Goal: Task Accomplishment & Management: Use online tool/utility

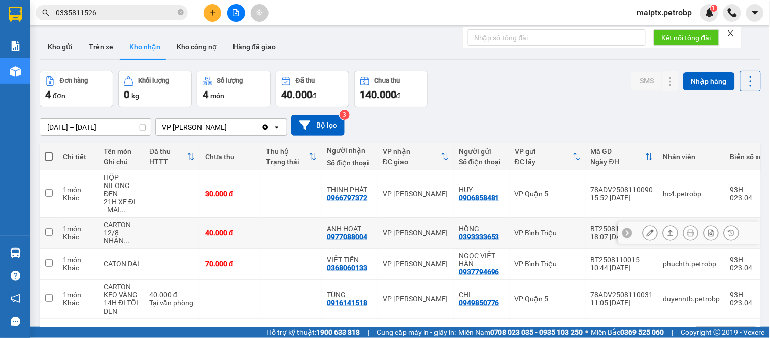
scroll to position [47, 0]
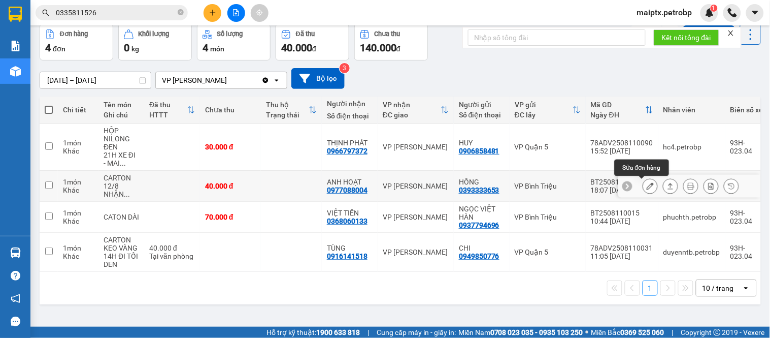
click at [647, 185] on icon at bounding box center [650, 185] width 7 height 7
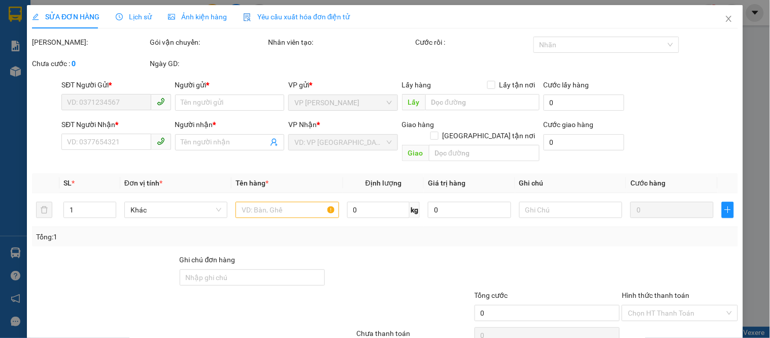
type input "0393333653"
type input "HỒNG"
type input "0977088004"
type input "ANH HOẠT"
type input "40.000"
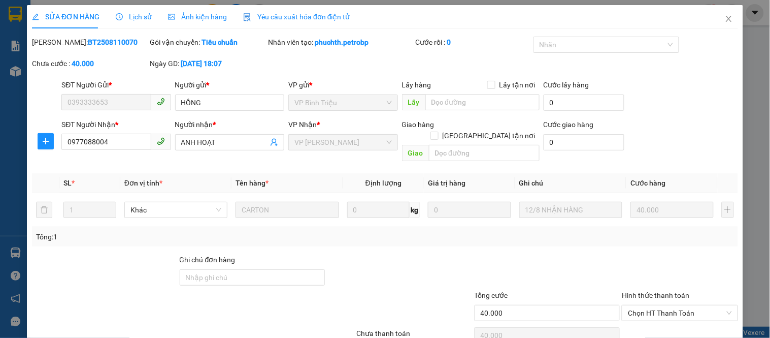
click at [88, 44] on b "BT2508110070" at bounding box center [113, 42] width 50 height 8
copy b "BT2508110070"
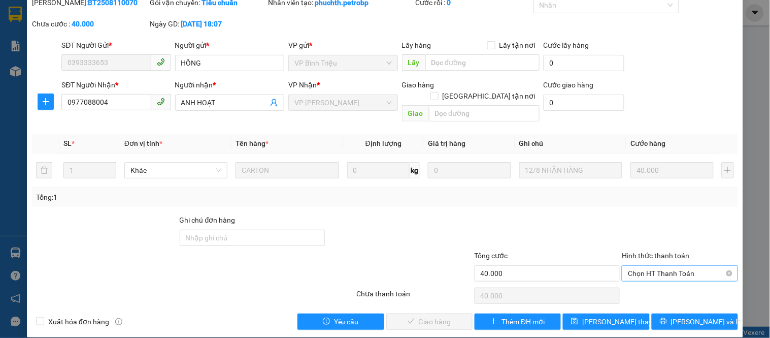
click at [679, 268] on span "Chọn HT Thanh Toán" at bounding box center [680, 272] width 104 height 15
click at [640, 285] on div "Tại văn phòng" at bounding box center [673, 282] width 103 height 11
type input "0"
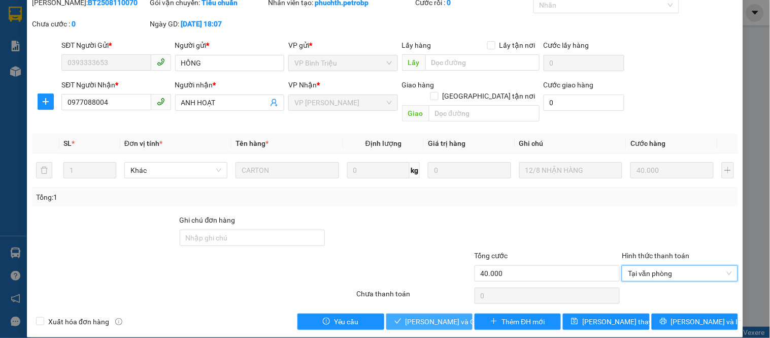
click at [418, 316] on span "[PERSON_NAME] và Giao hàng" at bounding box center [454, 321] width 97 height 11
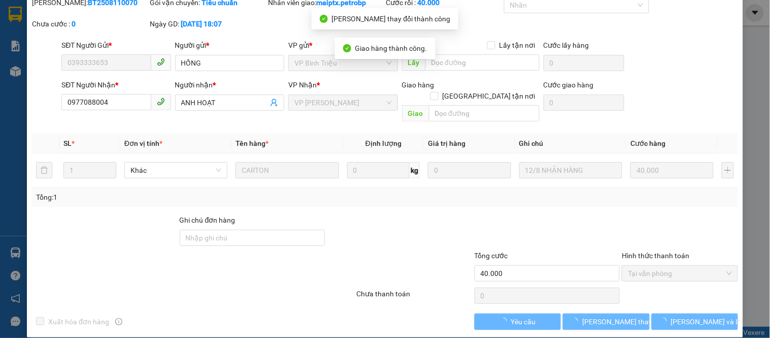
scroll to position [0, 0]
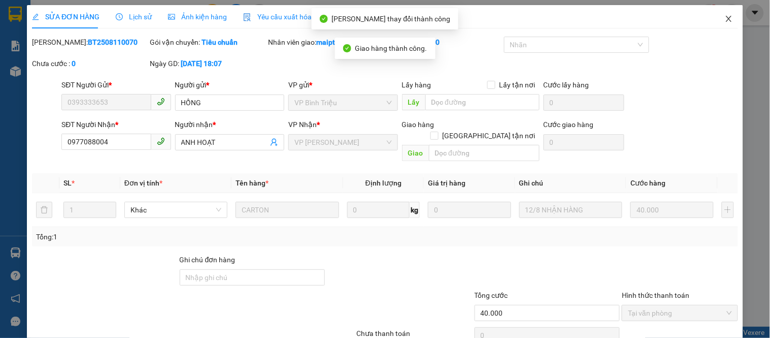
click at [725, 18] on icon "close" at bounding box center [729, 19] width 8 height 8
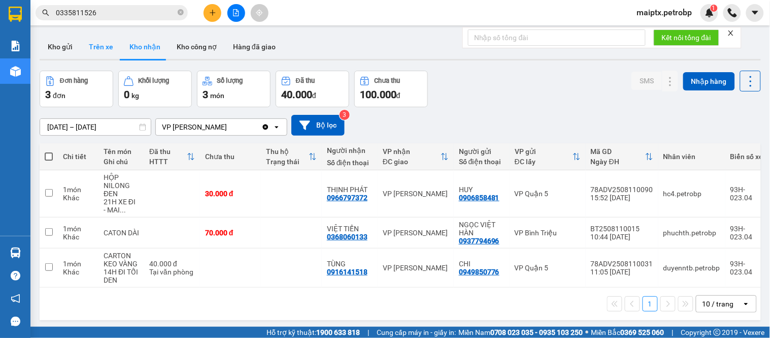
click at [104, 43] on button "Trên xe" at bounding box center [101, 47] width 41 height 24
type input "[DATE] – [DATE]"
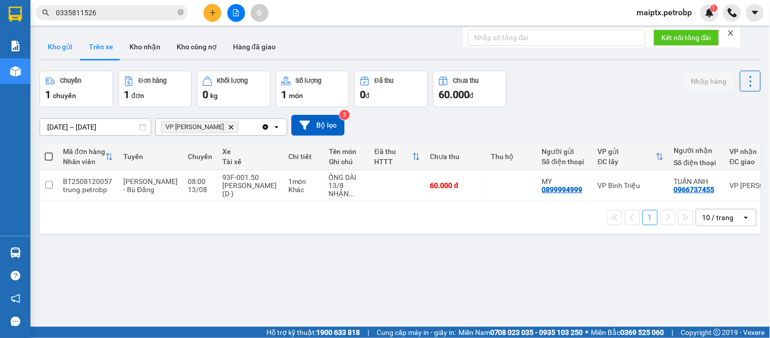
click at [59, 46] on button "Kho gửi" at bounding box center [60, 47] width 41 height 24
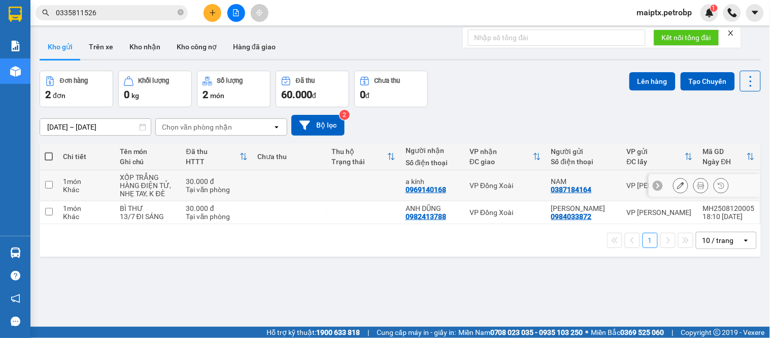
click at [94, 192] on div "Khác" at bounding box center [86, 189] width 47 height 8
checkbox input "true"
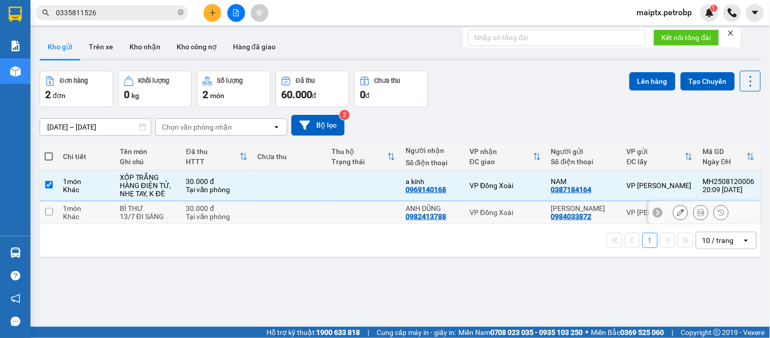
click at [94, 217] on div "Khác" at bounding box center [86, 216] width 47 height 8
checkbox input "true"
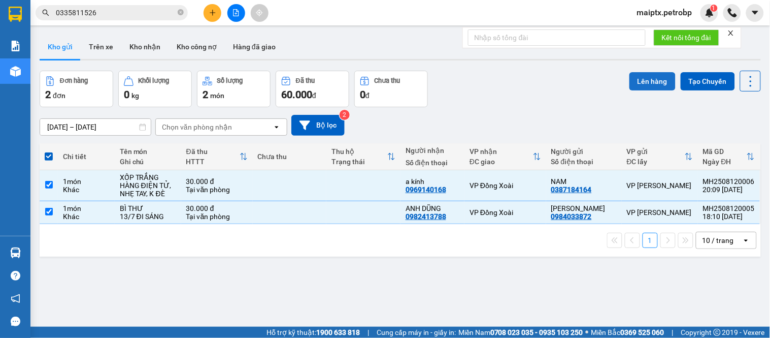
click at [641, 83] on button "Lên hàng" at bounding box center [652, 81] width 46 height 18
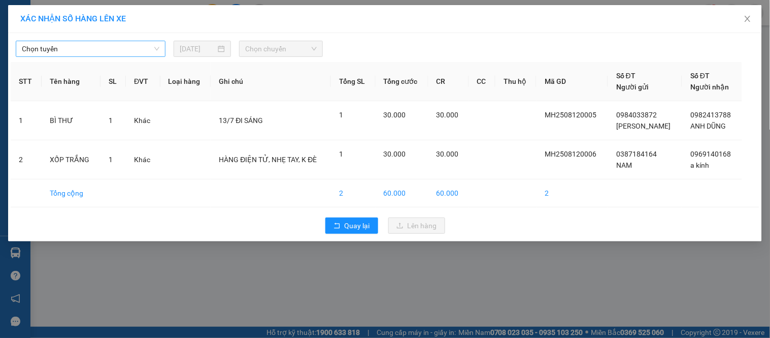
click at [59, 43] on span "Chọn tuyến" at bounding box center [91, 48] width 138 height 15
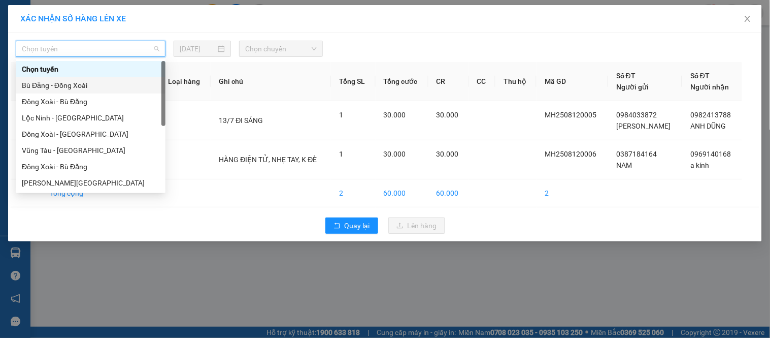
click at [66, 84] on div "Bù Đăng - Đồng Xoài" at bounding box center [91, 85] width 138 height 11
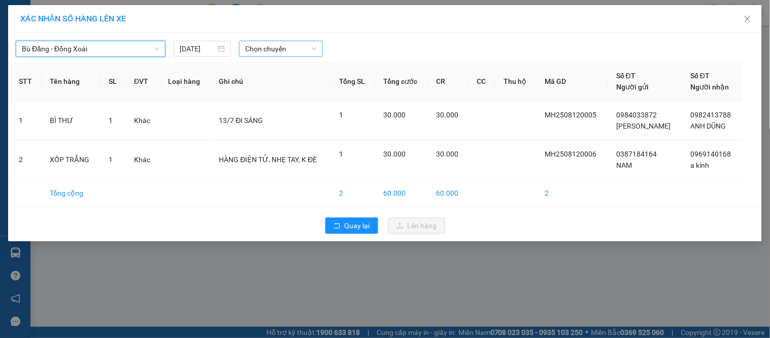
click at [272, 48] on span "Chọn chuyến" at bounding box center [281, 48] width 72 height 15
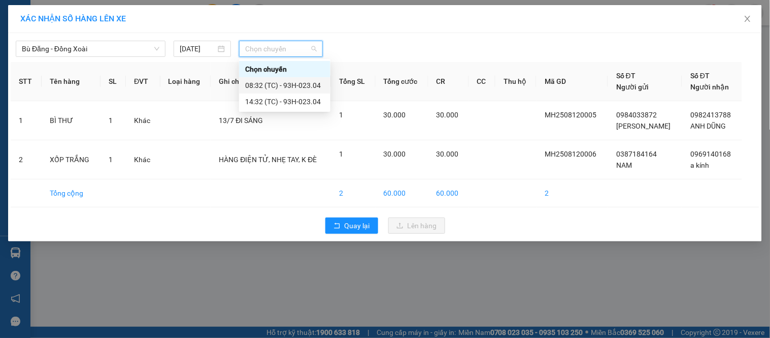
click at [283, 87] on div "08:32 (TC) - 93H-023.04" at bounding box center [284, 85] width 79 height 11
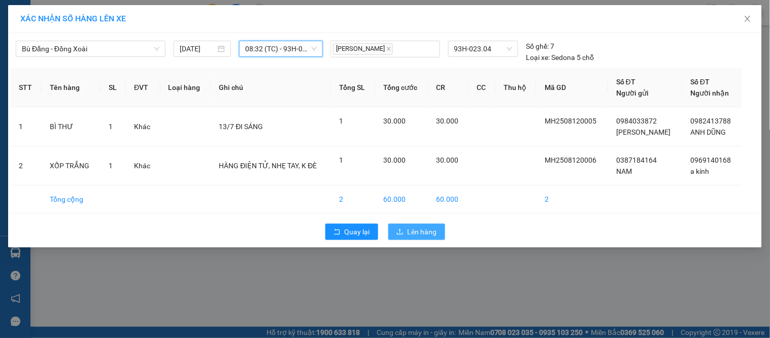
click at [427, 235] on span "Lên hàng" at bounding box center [422, 231] width 29 height 11
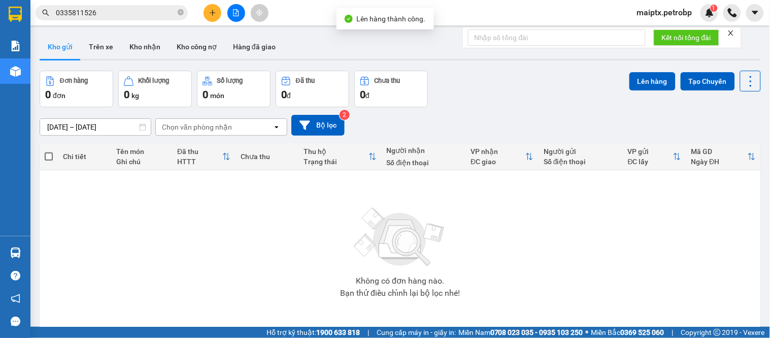
click at [234, 18] on button at bounding box center [236, 13] width 18 height 18
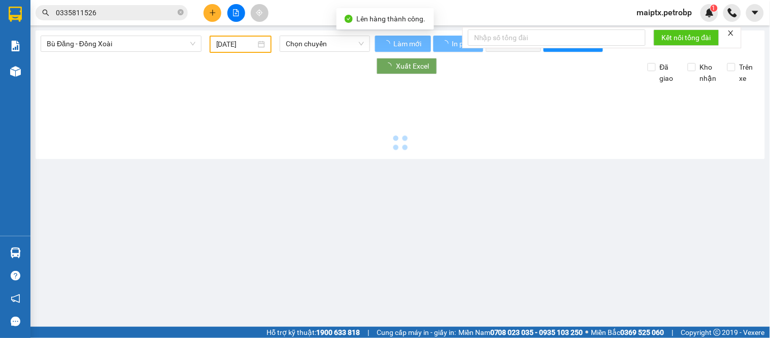
type input "[DATE]"
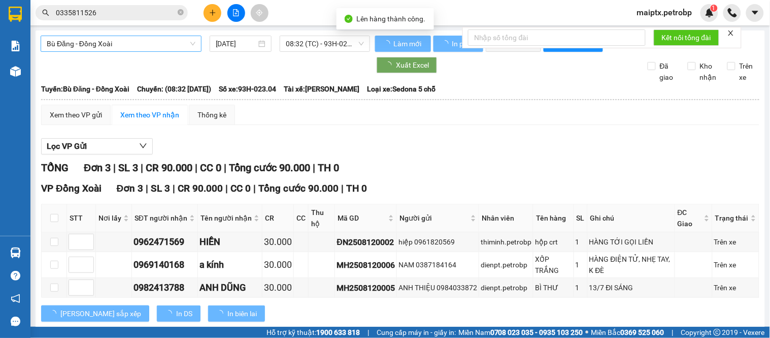
click at [149, 41] on span "Bù Đăng - Đồng Xoài" at bounding box center [121, 43] width 149 height 15
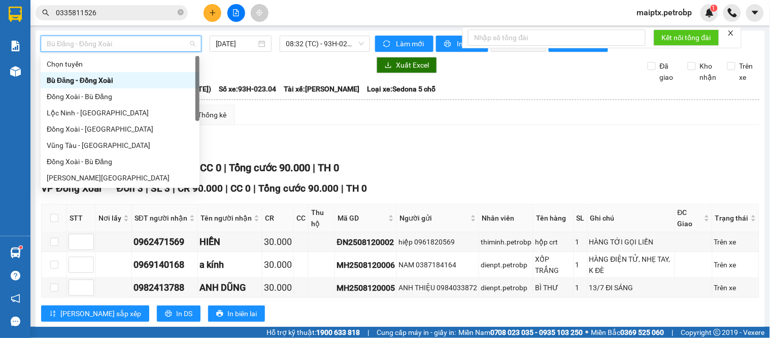
click at [111, 81] on div "Bù Đăng - Đồng Xoài" at bounding box center [120, 80] width 147 height 11
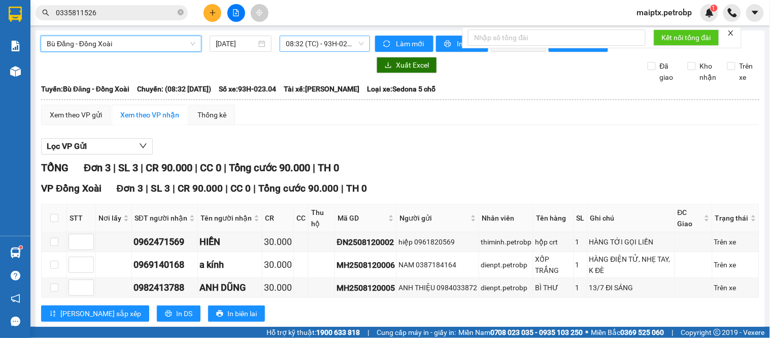
click at [315, 42] on span "08:32 (TC) - 93H-023.04" at bounding box center [325, 43] width 78 height 15
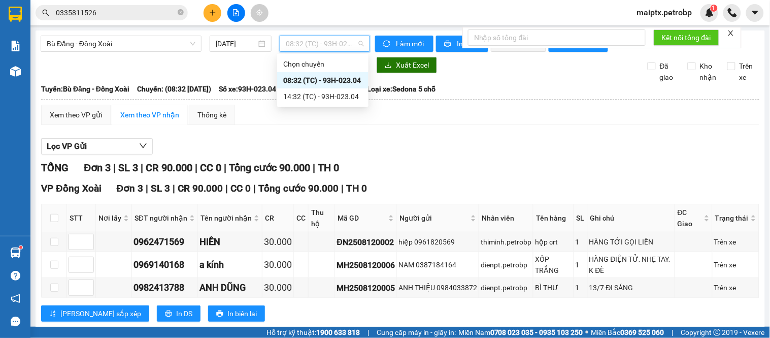
click at [314, 80] on div "08:32 (TC) - 93H-023.04" at bounding box center [322, 80] width 79 height 11
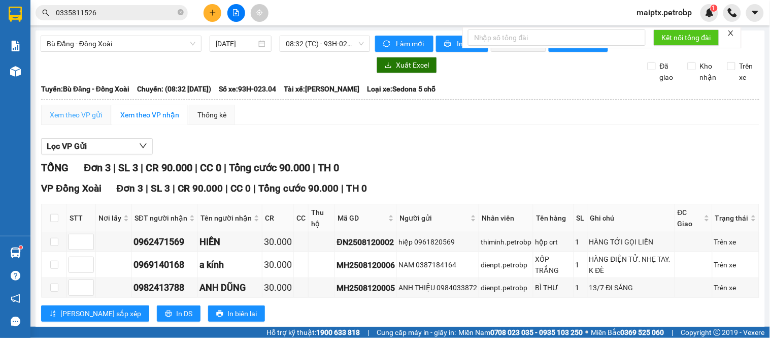
click at [105, 122] on div "Xem theo VP gửi" at bounding box center [76, 115] width 70 height 20
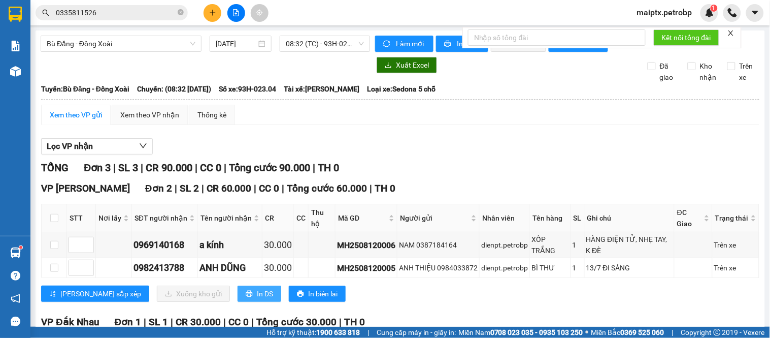
click at [257, 299] on span "In DS" at bounding box center [265, 293] width 16 height 11
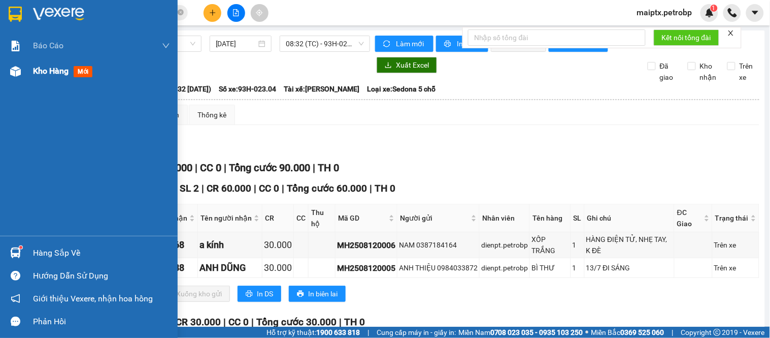
click at [19, 77] on div at bounding box center [16, 71] width 18 height 18
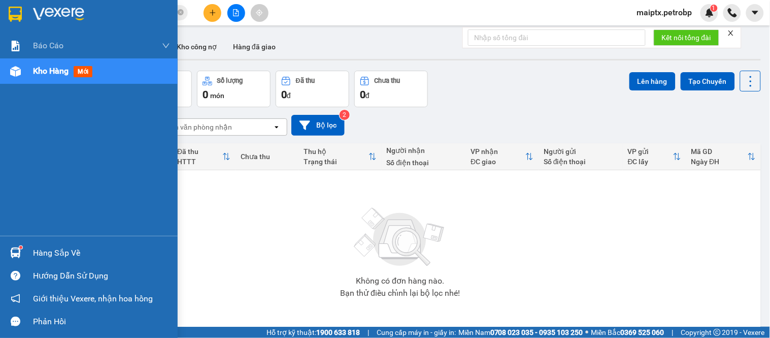
click at [26, 250] on div "Hàng sắp về" at bounding box center [89, 252] width 178 height 23
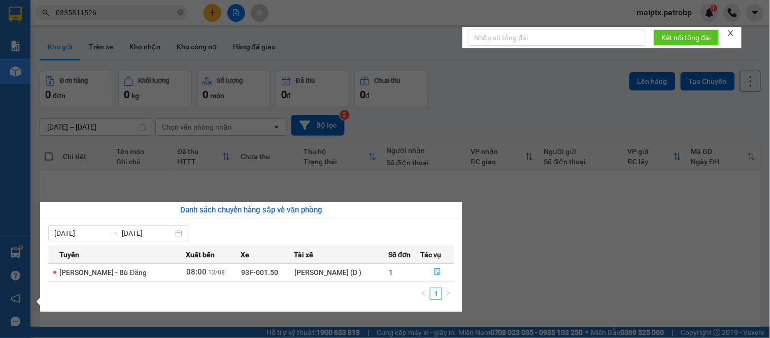
click at [479, 234] on section "Kết quả tìm kiếm ( 84 ) Bộ lọc Mã ĐH Trạng thái Món hàng Tổng cước Chưa cước Ng…" at bounding box center [385, 169] width 770 height 338
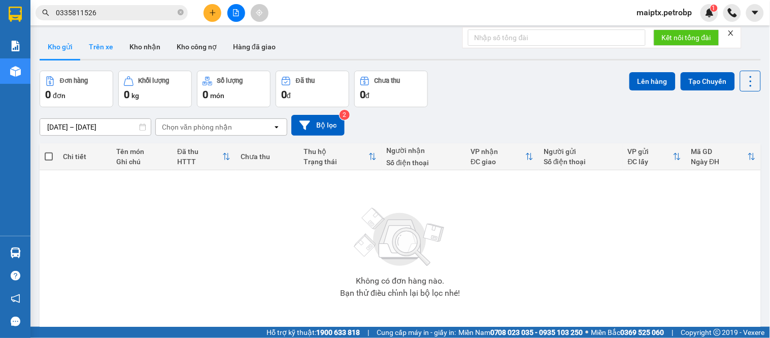
click at [110, 51] on button "Trên xe" at bounding box center [101, 47] width 41 height 24
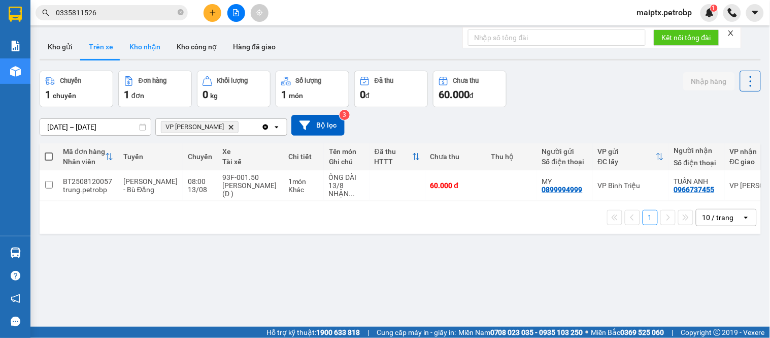
click at [140, 52] on button "Kho nhận" at bounding box center [144, 47] width 47 height 24
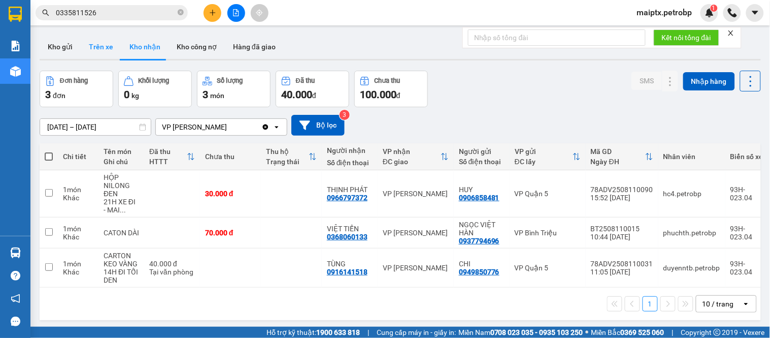
click at [95, 42] on button "Trên xe" at bounding box center [101, 47] width 41 height 24
type input "[DATE] – [DATE]"
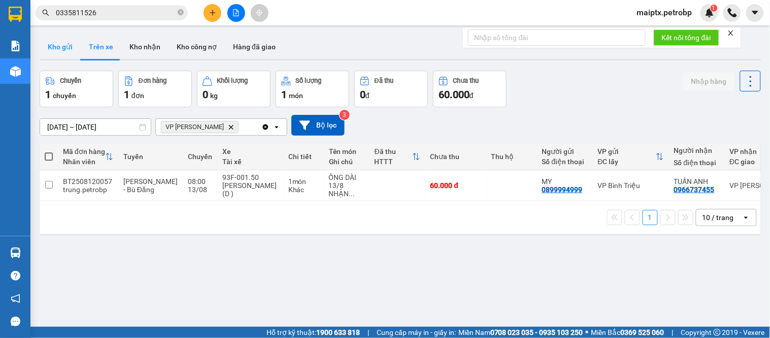
click at [60, 39] on button "Kho gửi" at bounding box center [60, 47] width 41 height 24
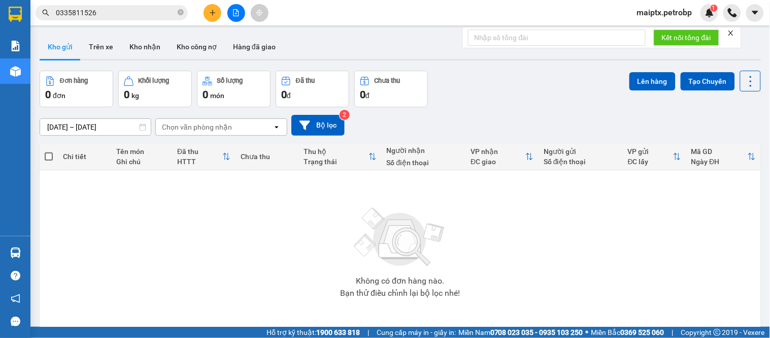
click at [71, 175] on div "Không có đơn hàng nào. Bạn thử điều chỉnh lại bộ lọc nhé!" at bounding box center [400, 249] width 711 height 152
